Goal: Task Accomplishment & Management: Use online tool/utility

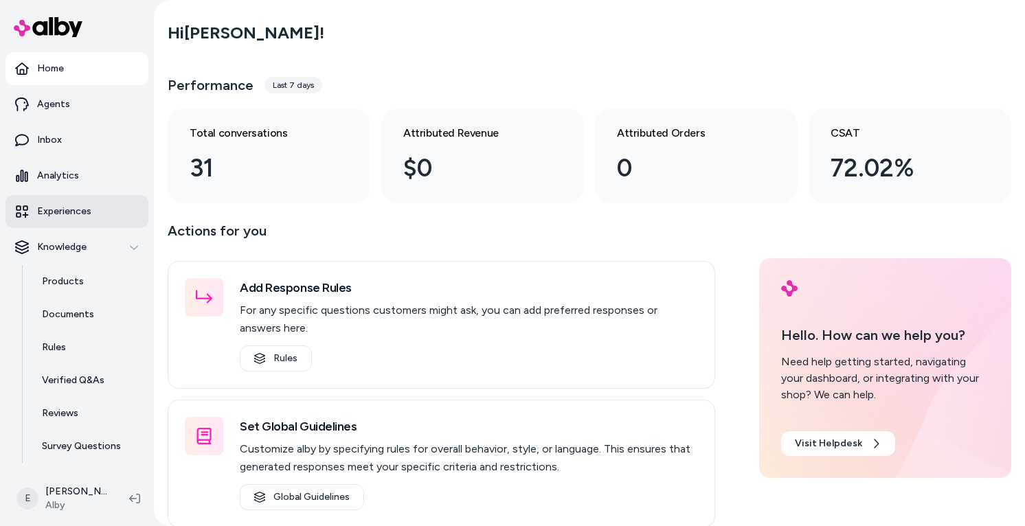
click at [43, 211] on p "Experiences" at bounding box center [64, 212] width 54 height 14
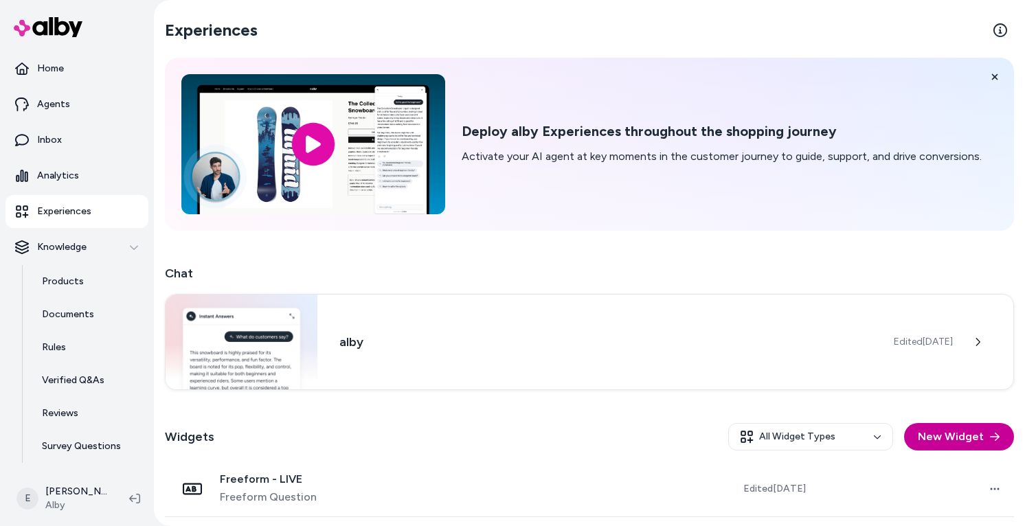
click at [974, 440] on button "New Widget" at bounding box center [959, 436] width 110 height 27
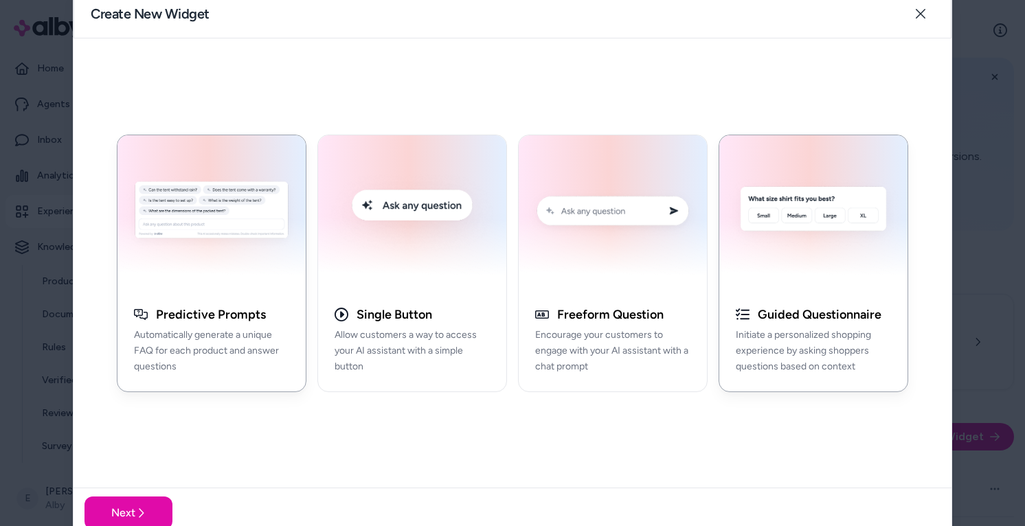
click at [850, 262] on img "button" at bounding box center [813, 213] width 172 height 139
click at [109, 518] on button "Next" at bounding box center [128, 512] width 88 height 33
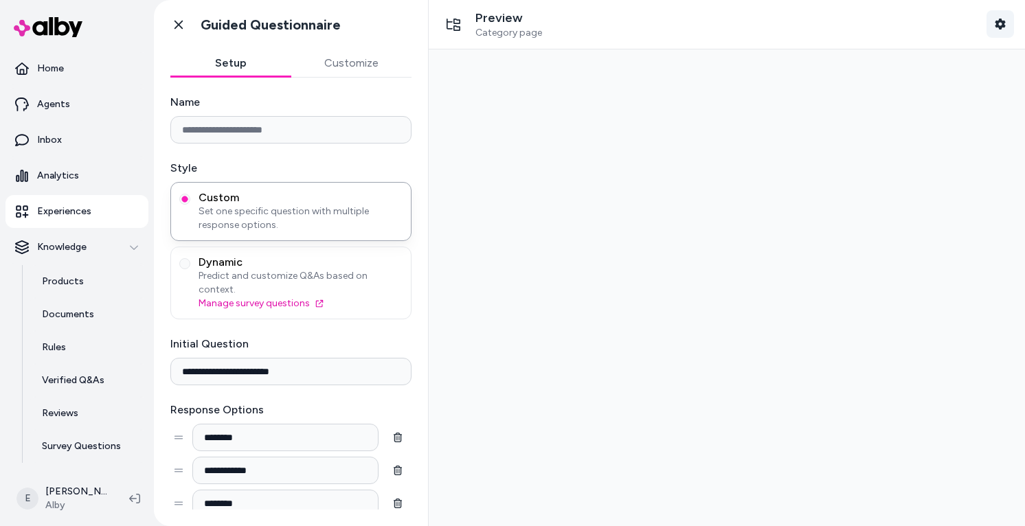
click at [990, 22] on button "Shopper Context" at bounding box center [999, 23] width 27 height 27
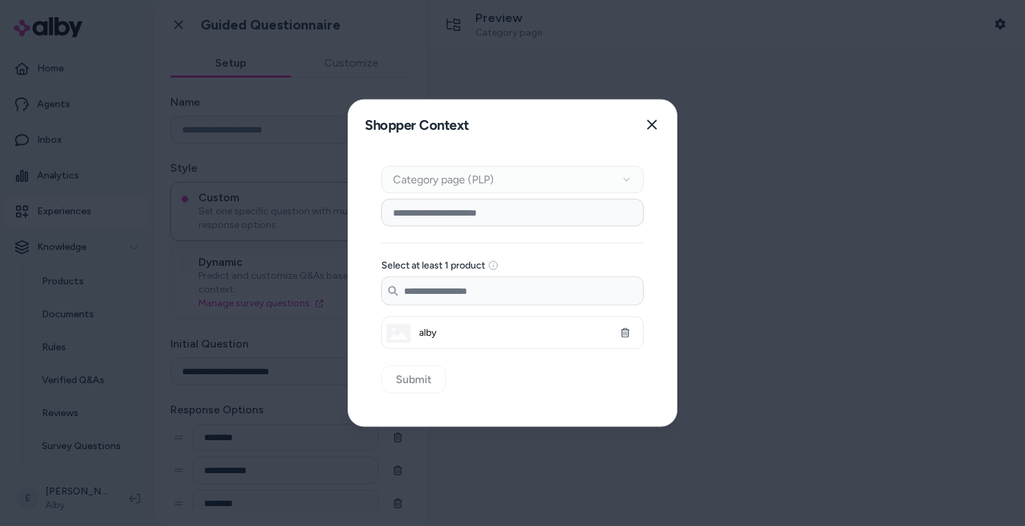
click at [530, 217] on input at bounding box center [512, 212] width 262 height 27
click at [548, 182] on div "Context Type Category page (PLP)" at bounding box center [512, 179] width 262 height 27
click at [633, 176] on div "Context Type Category page (PLP)" at bounding box center [512, 179] width 262 height 27
click at [472, 262] on label "Select at least 1 product" at bounding box center [433, 266] width 104 height 10
click at [458, 295] on input "Search products..." at bounding box center [512, 290] width 261 height 27
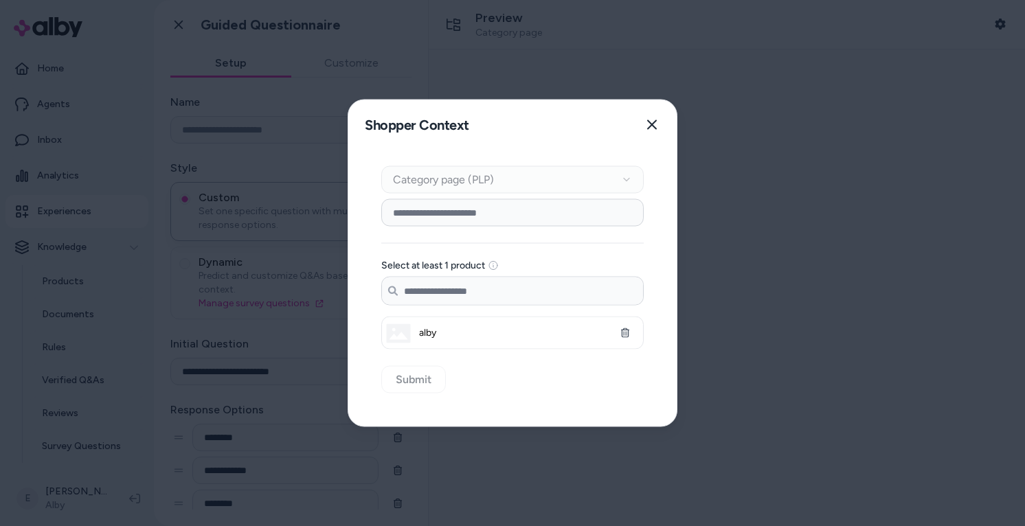
click at [466, 338] on span "alby" at bounding box center [512, 333] width 187 height 14
click at [454, 293] on input "Search products..." at bounding box center [512, 290] width 261 height 27
type input "*"
type input "***"
click at [650, 129] on icon "button" at bounding box center [651, 124] width 11 height 11
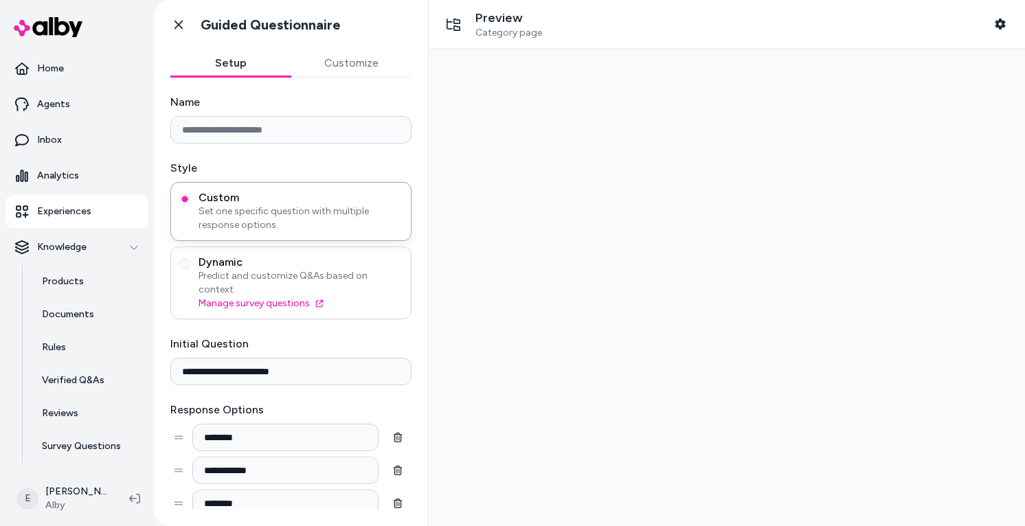
click at [305, 260] on span "Dynamic" at bounding box center [300, 262] width 204 height 14
click at [190, 260] on button "Dynamic Predict and customize Q&As based on context. Manage survey questions" at bounding box center [184, 263] width 11 height 11
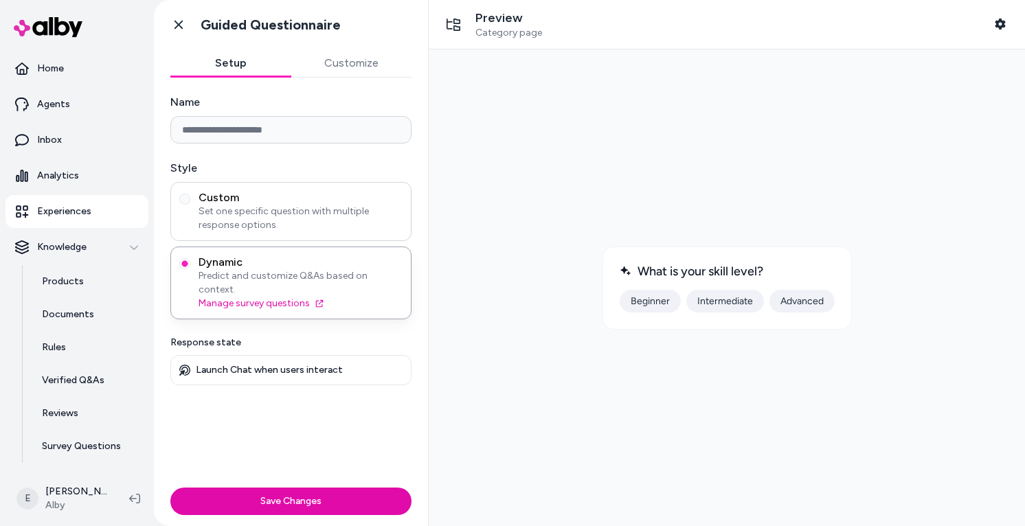
click at [249, 232] on div "Custom Set one specific question with multiple response options." at bounding box center [290, 211] width 241 height 59
click at [235, 205] on span "Set one specific question with multiple response options." at bounding box center [300, 218] width 204 height 27
click at [190, 204] on button "Custom Set one specific question with multiple response options." at bounding box center [184, 199] width 11 height 11
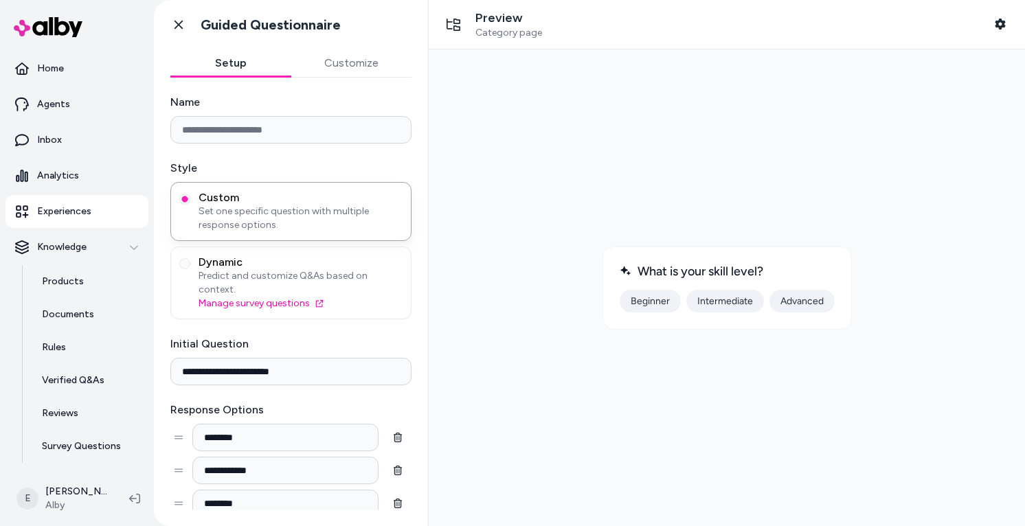
click at [341, 47] on div "Go back Guided Questionnaire" at bounding box center [291, 24] width 274 height 49
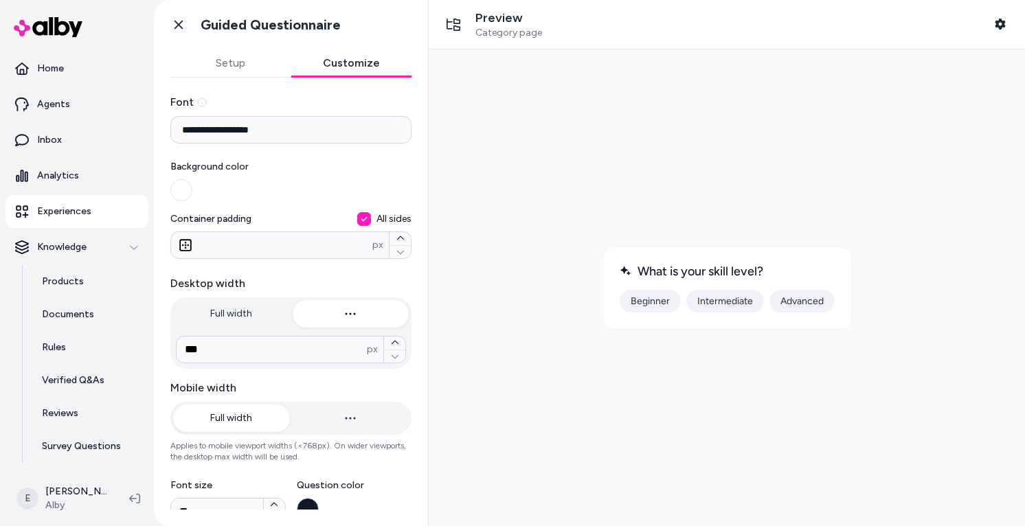
click at [341, 62] on button "Customize" at bounding box center [351, 62] width 121 height 27
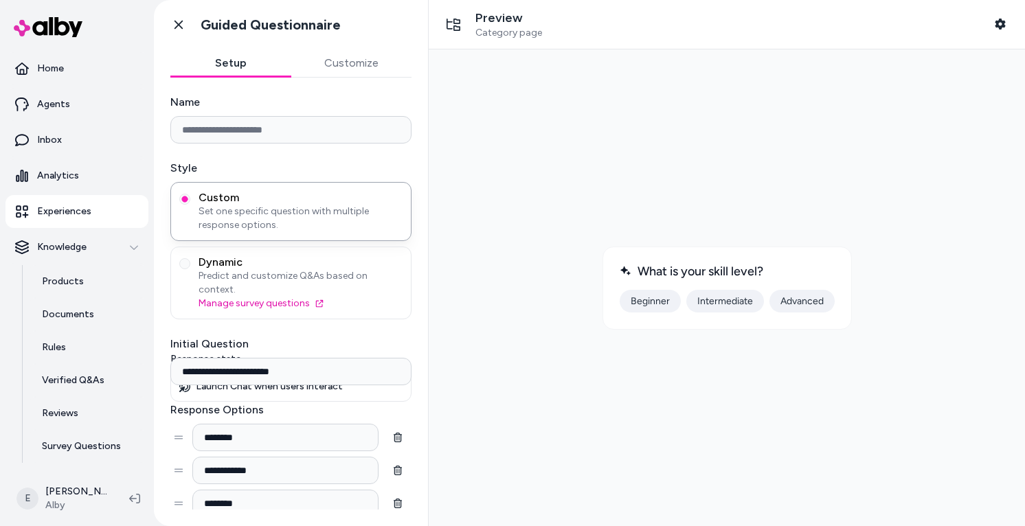
click at [223, 70] on button "Setup" at bounding box center [230, 62] width 121 height 27
